Goal: Find specific page/section: Find specific page/section

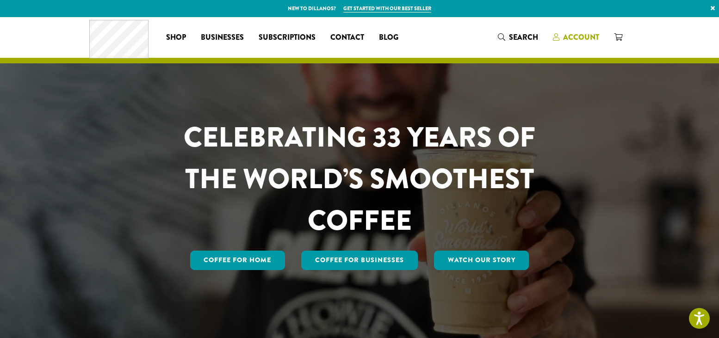
click at [584, 42] on span "Account" at bounding box center [581, 37] width 36 height 11
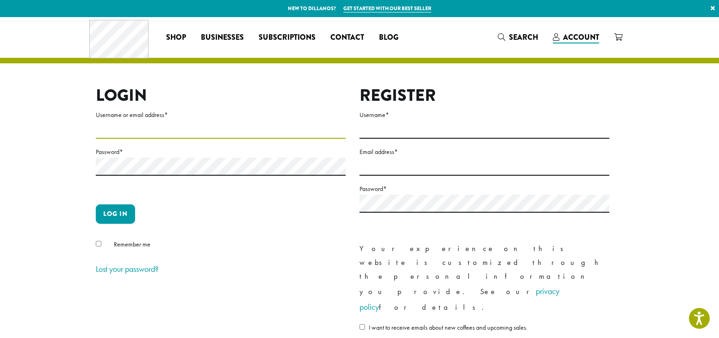
type input "**********"
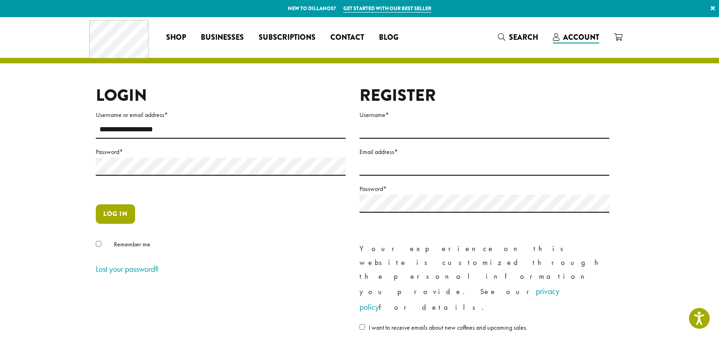
click at [106, 211] on button "Log in" at bounding box center [115, 214] width 39 height 19
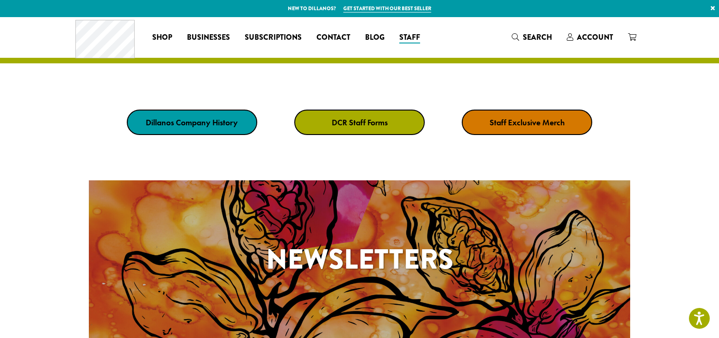
click at [353, 122] on strong "DCR Staff Forms" at bounding box center [360, 122] width 56 height 11
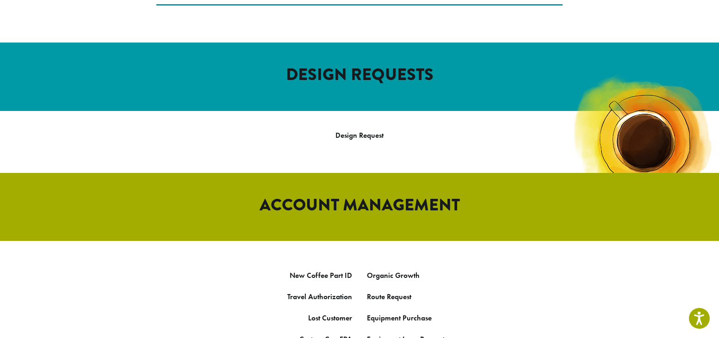
scroll to position [407, 0]
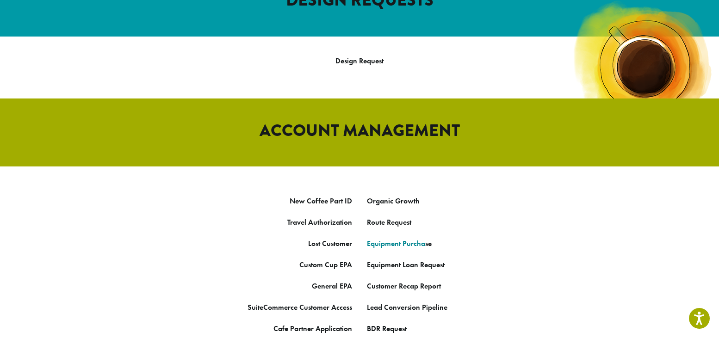
click at [408, 239] on link "Equipment Purcha" at bounding box center [396, 244] width 58 height 10
